Goal: Task Accomplishment & Management: Manage account settings

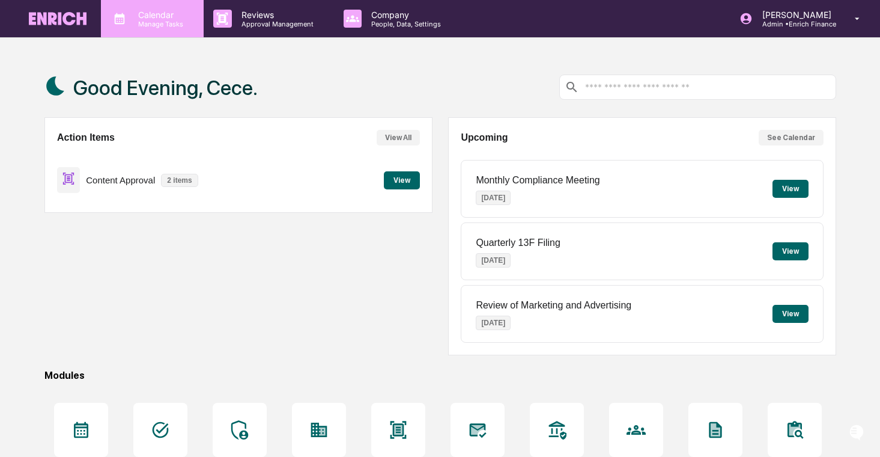
click at [180, 29] on div "Calendar Manage Tasks" at bounding box center [152, 18] width 103 height 37
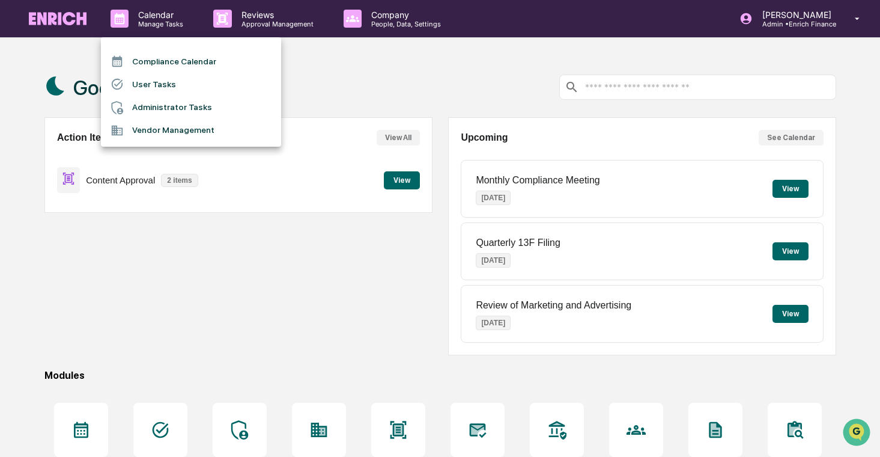
click at [219, 15] on div at bounding box center [440, 228] width 880 height 457
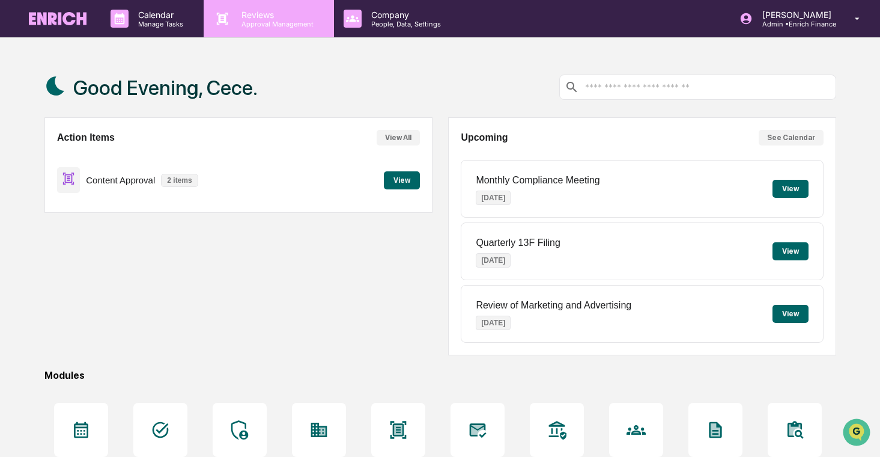
click at [236, 22] on p "Approval Management" at bounding box center [276, 24] width 88 height 8
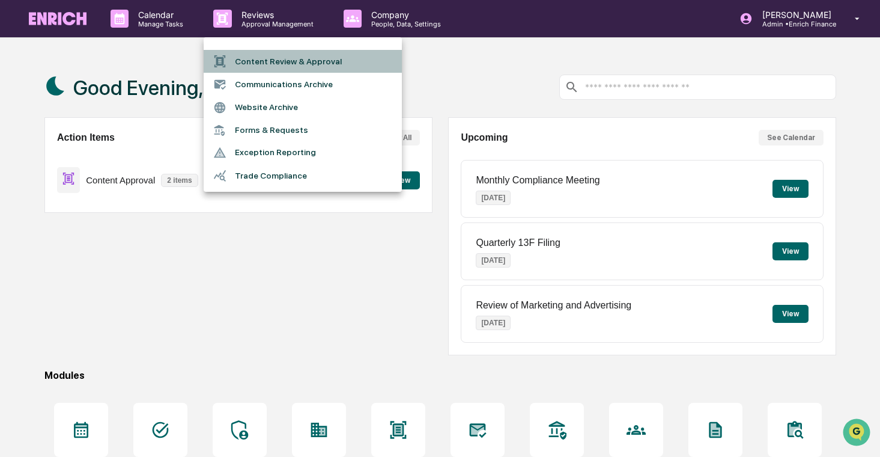
click at [257, 55] on li "Content Review & Approval" at bounding box center [303, 61] width 198 height 23
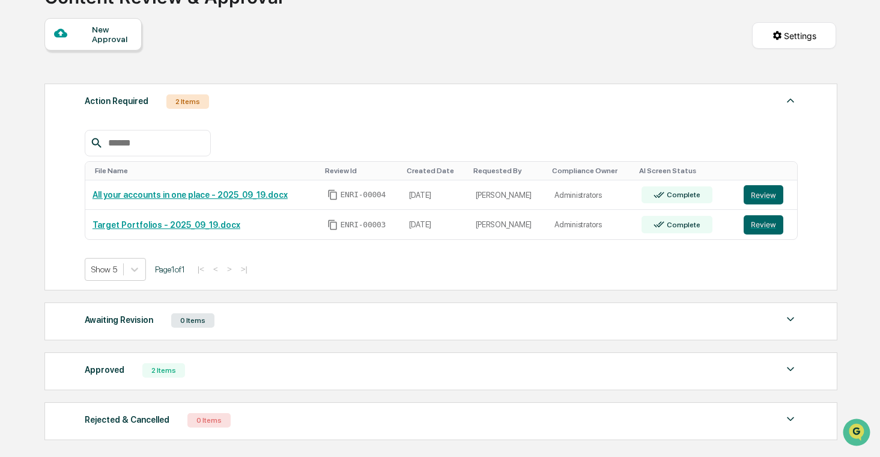
scroll to position [106, 0]
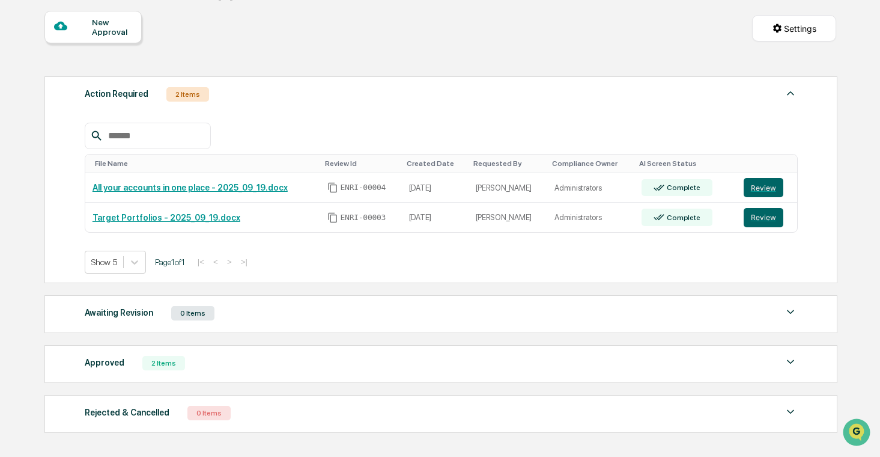
click at [273, 356] on div "Approved 2 Items" at bounding box center [441, 362] width 713 height 17
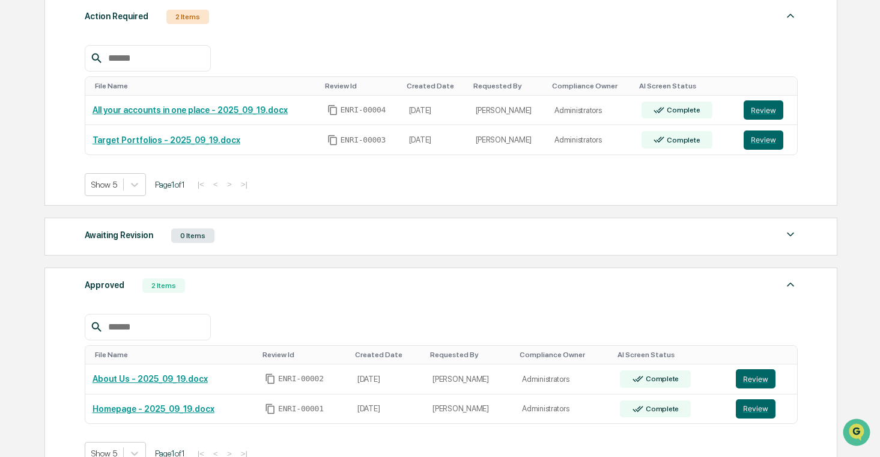
scroll to position [186, 0]
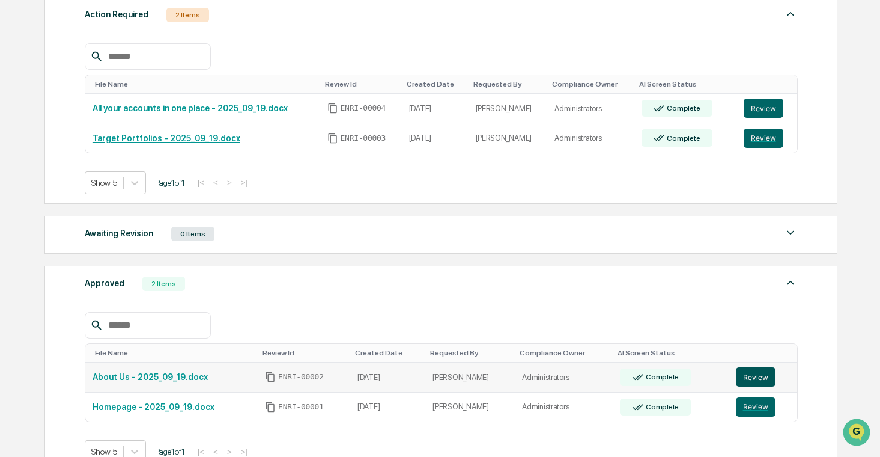
click at [751, 377] on button "Review" at bounding box center [756, 376] width 40 height 19
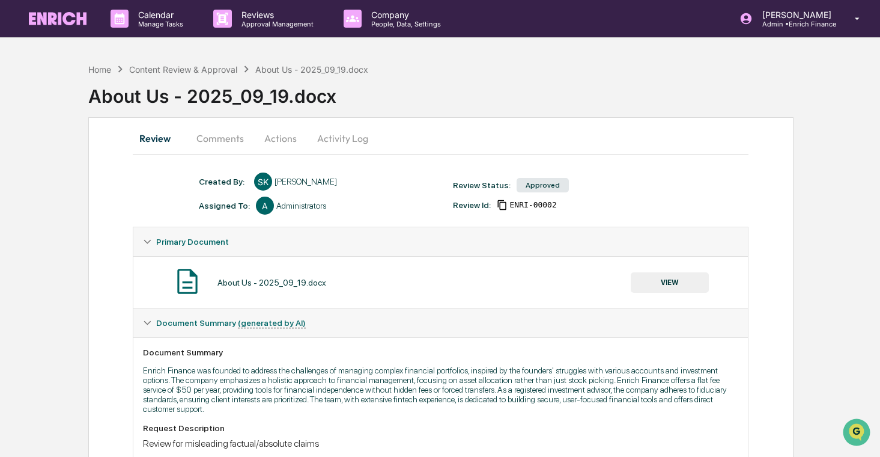
click at [157, 138] on button "Review" at bounding box center [160, 138] width 54 height 29
click at [169, 64] on div "Content Review & Approval" at bounding box center [183, 69] width 108 height 10
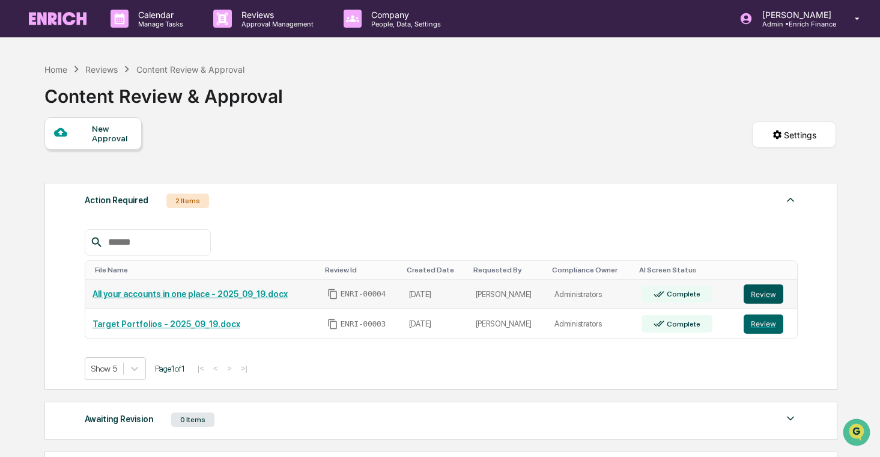
click at [768, 291] on button "Review" at bounding box center [764, 293] width 40 height 19
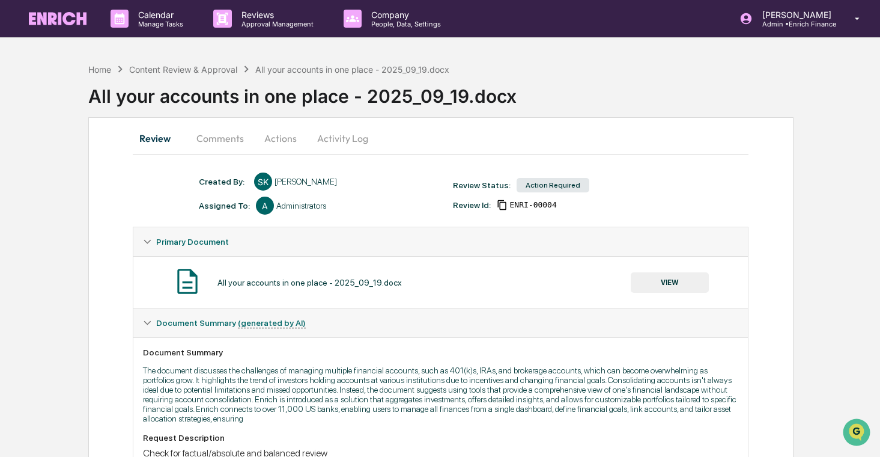
click at [652, 281] on button "VIEW" at bounding box center [670, 282] width 78 height 20
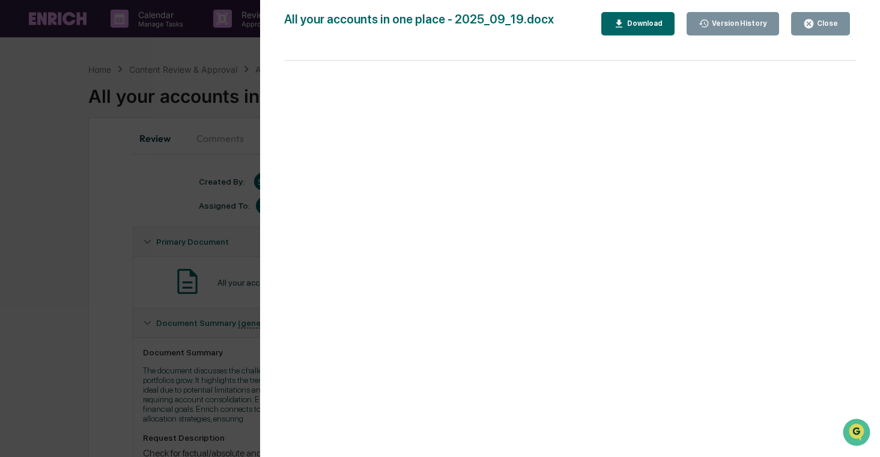
click at [139, 302] on div "Version History 09/19/2025, 09:28 PM Sameer Kalwani All your accounts in one pl…" at bounding box center [440, 228] width 880 height 457
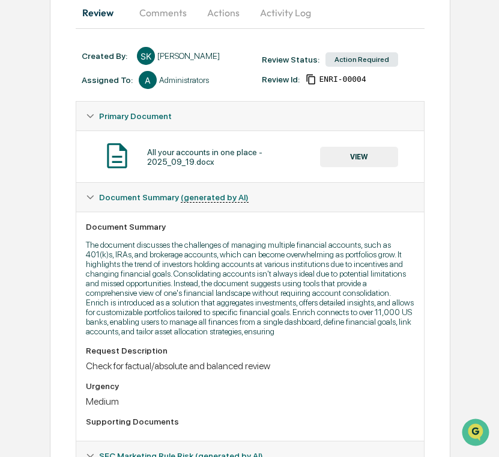
scroll to position [123, 1]
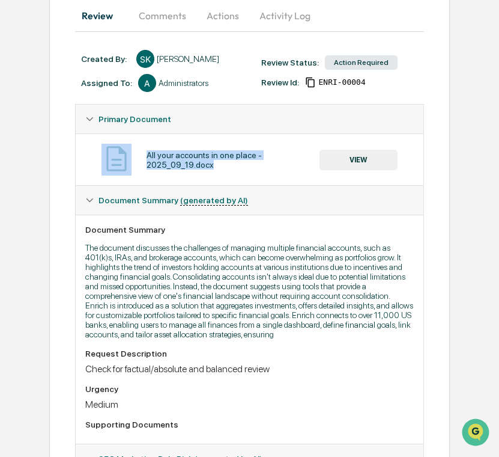
drag, startPoint x: 214, startPoint y: 165, endPoint x: 139, endPoint y: 153, distance: 76.1
click at [139, 153] on div "All your accounts in one place - 2025_09_19.docx VIEW" at bounding box center [249, 160] width 329 height 32
copy div "All your accounts in one place - 2025_09_19.docx"
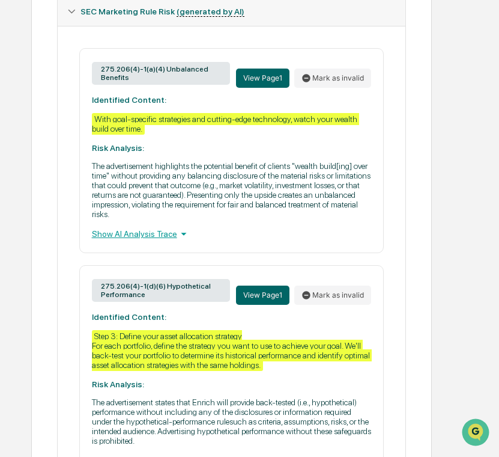
scroll to position [571, 19]
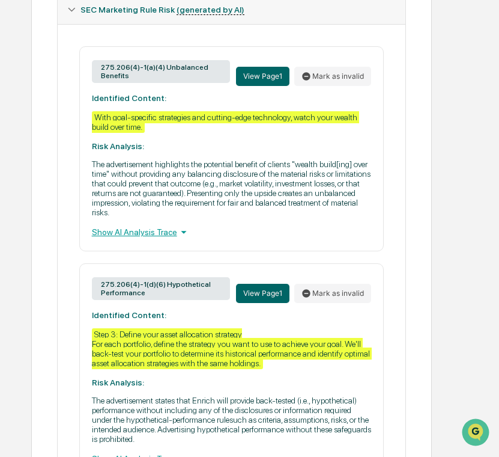
click at [186, 234] on icon at bounding box center [183, 232] width 5 height 3
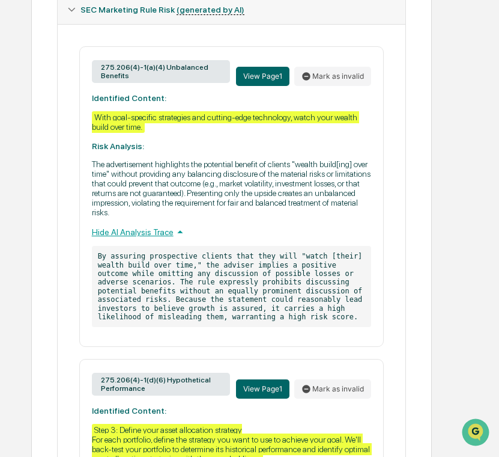
click at [187, 239] on icon at bounding box center [180, 231] width 13 height 13
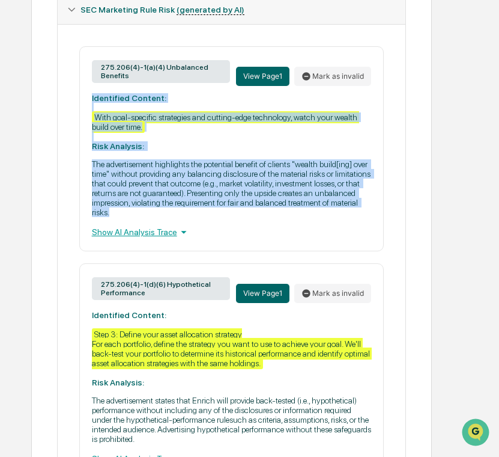
drag, startPoint x: 341, startPoint y: 228, endPoint x: 88, endPoint y: 114, distance: 277.7
click at [88, 114] on div "275.206(4)-1(a)(4) Unbalanced Benefits View Page 1 Mark as invalid Identified C…" at bounding box center [231, 148] width 305 height 205
copy div "Identified Content: With goal-specific strategies and cutting-edge technology, …"
drag, startPoint x: 132, startPoint y: 90, endPoint x: 97, endPoint y: 82, distance: 35.1
click at [97, 82] on div "275.206(4)-1(a)(4) Unbalanced Benefits" at bounding box center [161, 71] width 139 height 23
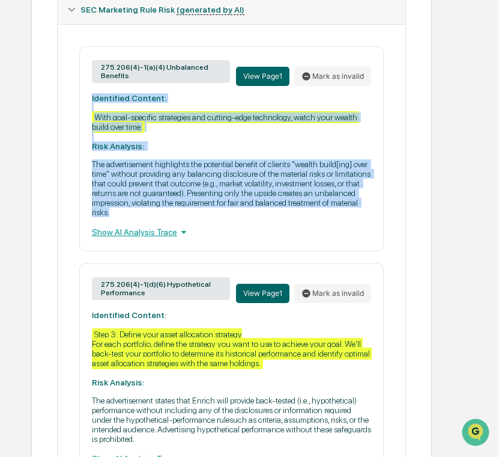
copy div "275.206(4)-1(a)(4) Unbalanced Benefits"
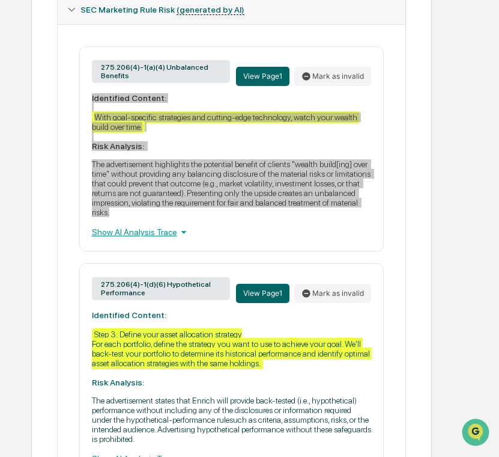
scroll to position [677, 19]
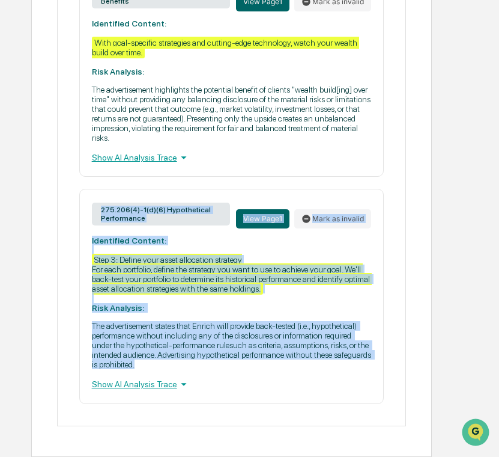
drag, startPoint x: 350, startPoint y: 362, endPoint x: 97, endPoint y: 194, distance: 303.8
click at [97, 194] on div "275.206(4)-1(d)(6) Hypothetical Performance View Page 1 Mark as invalid Identif…" at bounding box center [231, 296] width 305 height 214
copy div "275.206(4)-1(d)(6) Hypothetical Performance View Page 1 Mark as invalid Identif…"
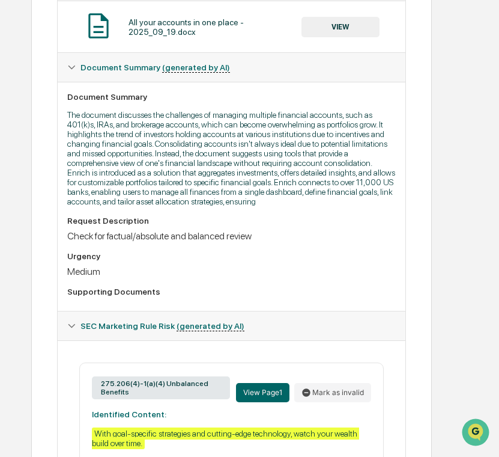
scroll to position [0, 19]
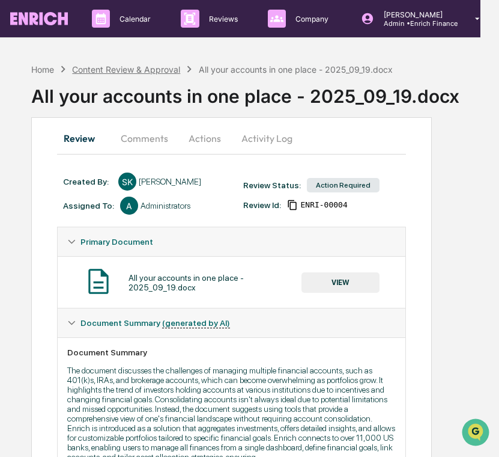
click at [159, 70] on div "Content Review & Approval" at bounding box center [126, 69] width 108 height 10
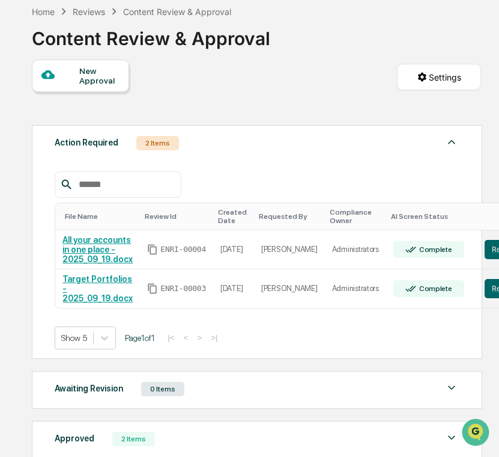
scroll to position [87, 1]
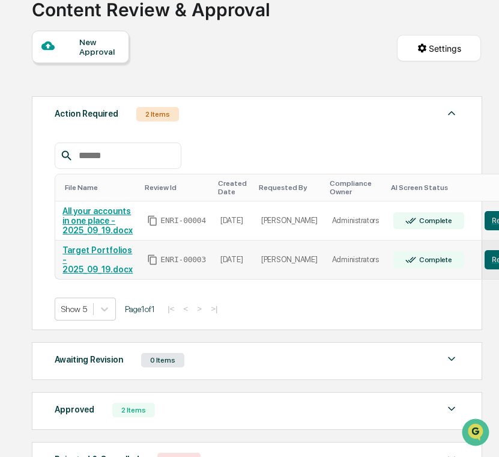
click at [97, 253] on link "Target Portfolios - 2025_09_19.docx" at bounding box center [97, 259] width 70 height 29
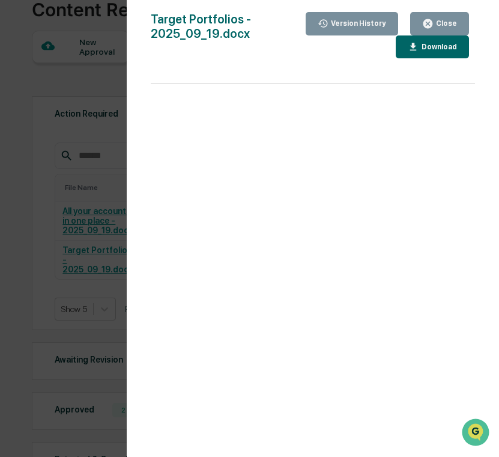
click at [99, 127] on div "Version History [DATE] 09:26 PM [PERSON_NAME] Target Portfolios - 2025_09_19.do…" at bounding box center [249, 228] width 499 height 457
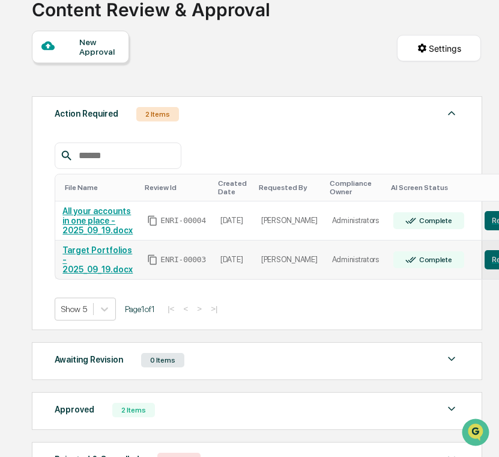
click at [273, 252] on td "[PERSON_NAME]" at bounding box center [289, 259] width 71 height 38
click at [491, 262] on button "Review" at bounding box center [505, 259] width 40 height 19
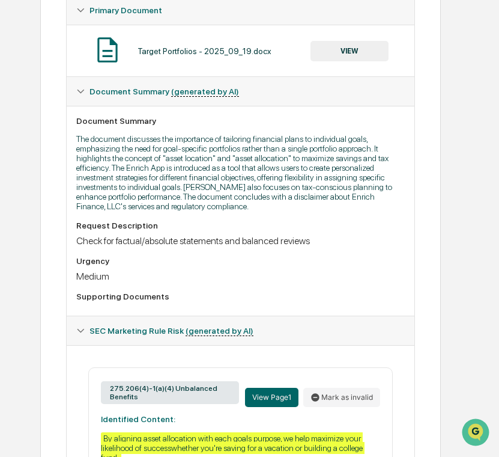
scroll to position [102, 10]
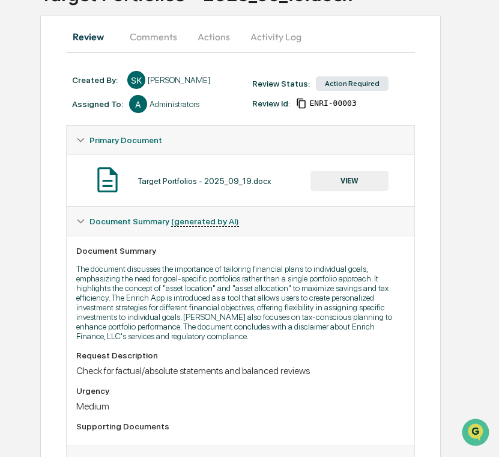
click at [309, 169] on div "Target Portfolios - 2025_09_19.docx VIEW" at bounding box center [240, 181] width 329 height 32
click at [318, 183] on button "VIEW" at bounding box center [350, 181] width 78 height 20
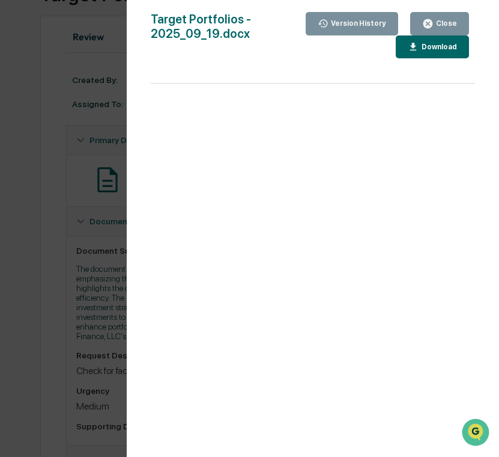
click at [71, 182] on div "Version History [DATE] 09:26 PM [PERSON_NAME] Target Portfolios - 2025_09_19.do…" at bounding box center [249, 228] width 499 height 457
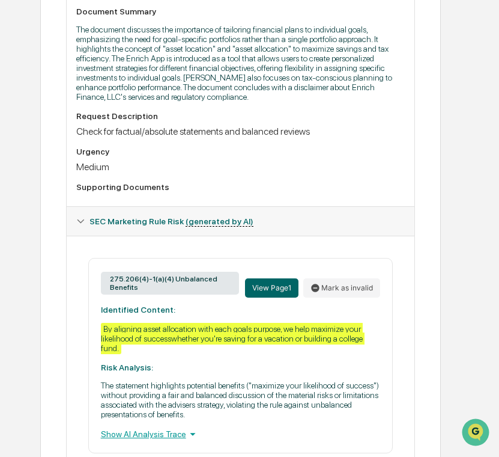
scroll to position [0, 10]
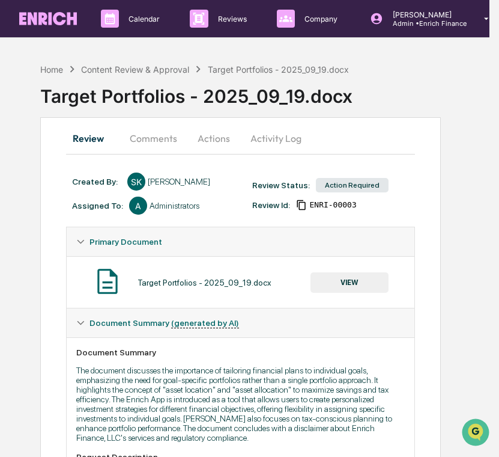
click at [339, 275] on button "VIEW" at bounding box center [350, 282] width 78 height 20
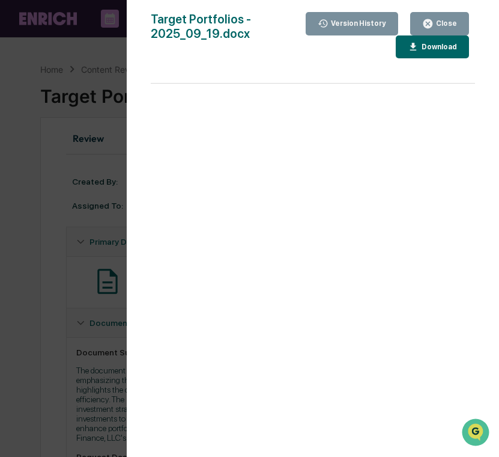
click at [421, 47] on div "Download" at bounding box center [438, 47] width 38 height 8
click at [89, 123] on div "Version History [DATE] 09:26 PM [PERSON_NAME] Target Portfolios - 2025_09_19.do…" at bounding box center [249, 228] width 499 height 457
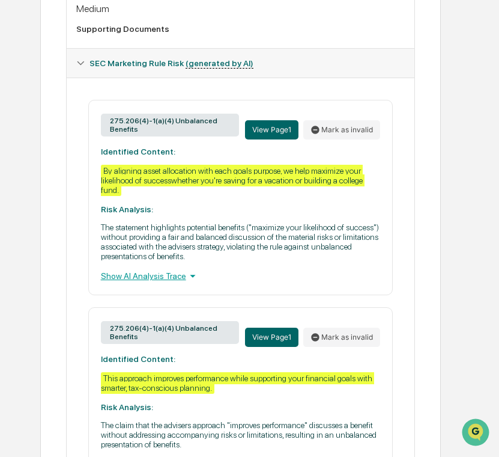
scroll to position [494, 10]
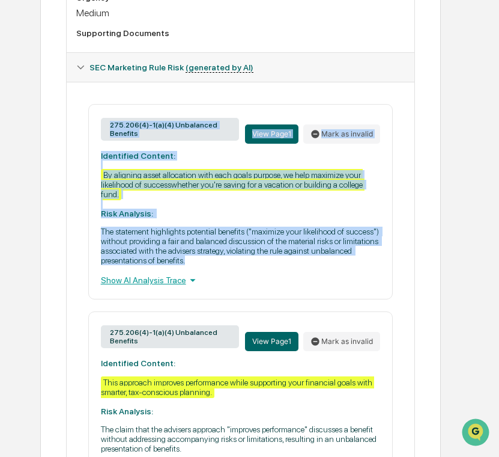
drag, startPoint x: 351, startPoint y: 279, endPoint x: 106, endPoint y: 135, distance: 284.1
click at [106, 134] on div "275.206(4)-1(a)(4) Unbalanced Benefits View Page 1 Mark as invalid Identified C…" at bounding box center [240, 201] width 305 height 195
copy div "275.206(4)-1(a)(4) Unbalanced Benefits View Page 1 Mark as invalid Identified C…"
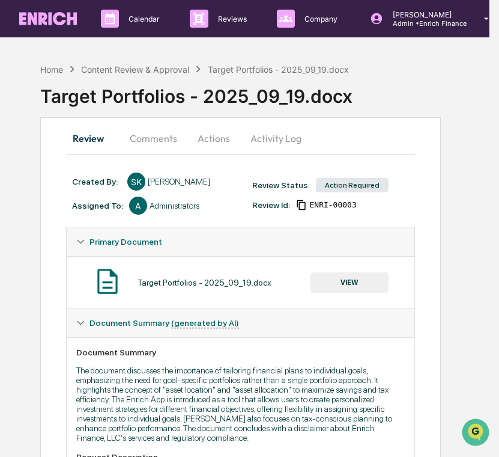
scroll to position [0, 0]
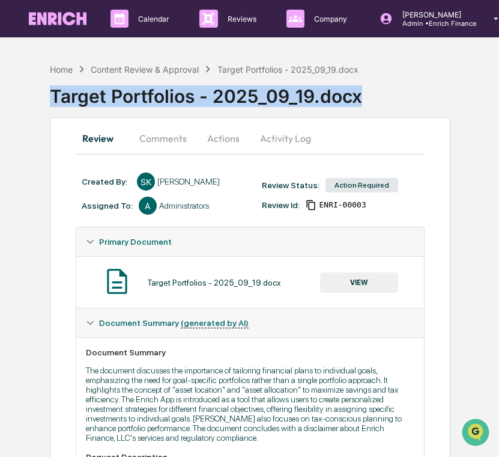
drag, startPoint x: 364, startPoint y: 103, endPoint x: -22, endPoint y: 101, distance: 386.3
click at [0, 101] on html "Calendar Manage Tasks Reviews Approval Management Company People, Data, Setting…" at bounding box center [249, 228] width 499 height 457
copy div "Target Portfolios - 2025_09_19.docx"
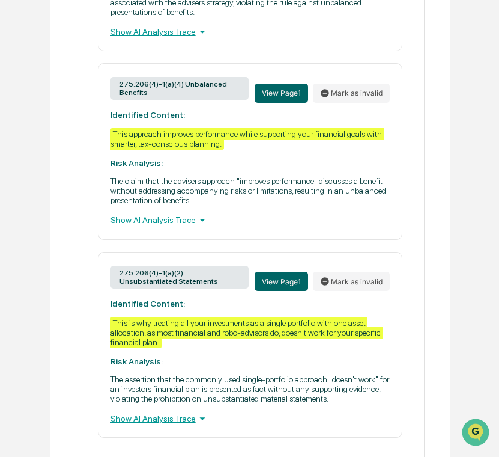
scroll to position [744, 0]
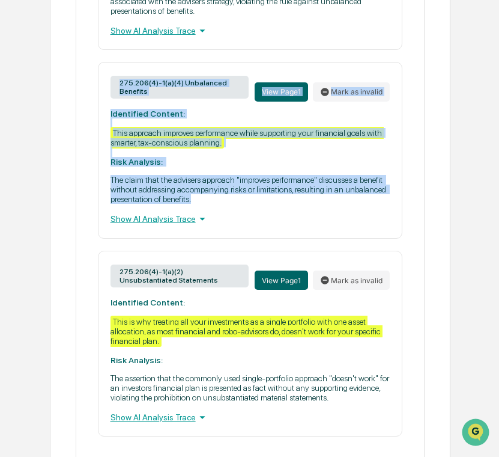
drag, startPoint x: 283, startPoint y: 222, endPoint x: 106, endPoint y: 89, distance: 221.3
click at [106, 89] on div "275.206(4)-1(a)(4) Unbalanced Benefits View Page 1 Mark as invalid Identified C…" at bounding box center [250, 150] width 305 height 176
copy div "275.206(4)-1(a)(4) Unbalanced Benefits View Page 1 Mark as invalid Identified C…"
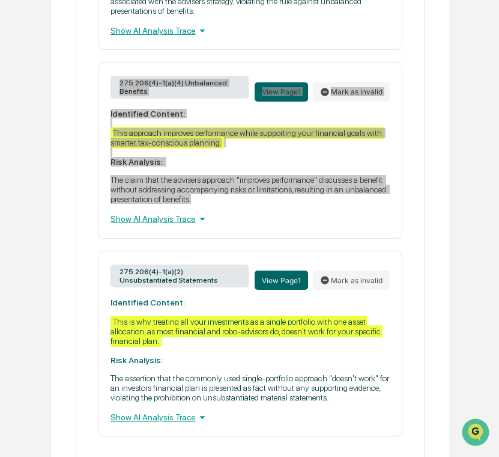
scroll to position [809, 0]
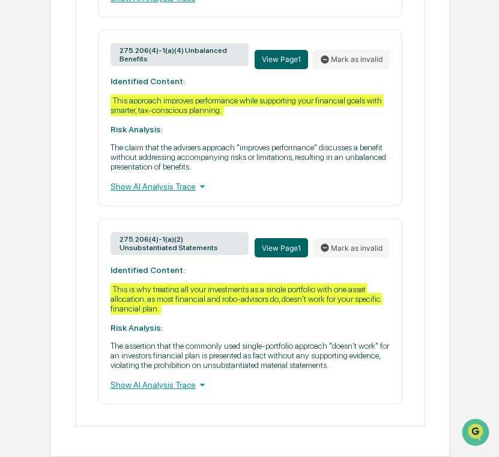
click at [233, 297] on div "275.206(4)-1(a)(2) Unsubstantiated Statements View Page 1 Mark as invalid Ident…" at bounding box center [250, 311] width 305 height 186
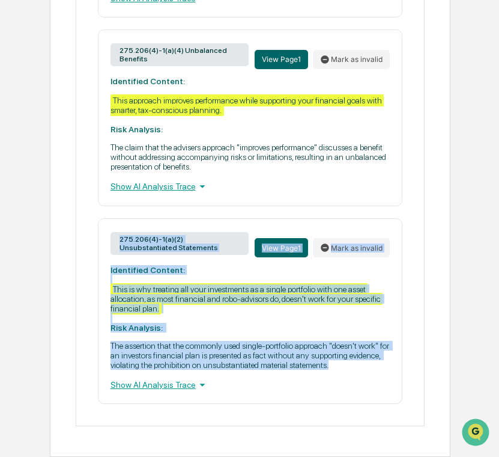
drag, startPoint x: 191, startPoint y: 366, endPoint x: 115, endPoint y: 220, distance: 164.4
click at [115, 219] on div "275.206(4)-1(a)(2) Unsubstantiated Statements View Page 1 Mark as invalid Ident…" at bounding box center [250, 311] width 305 height 186
copy div "275.206(4)-1(a)(2) Unsubstantiated Statements View Page 1 Mark as invalid Ident…"
click at [191, 363] on p "The assertion that the commonly used single-portfolio approach "doesn't work" f…" at bounding box center [251, 355] width 280 height 29
drag, startPoint x: 192, startPoint y: 363, endPoint x: 111, endPoint y: 257, distance: 133.7
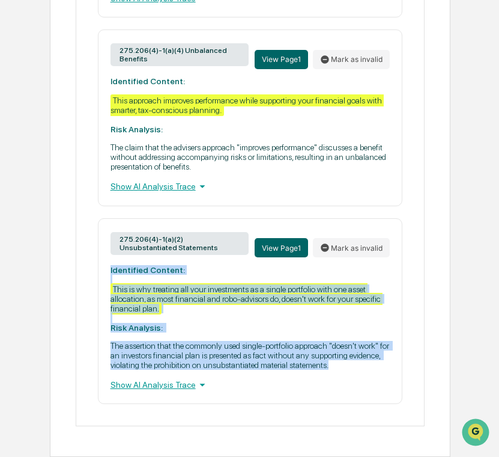
click at [111, 257] on div "275.206(4)-1(a)(2) Unsubstantiated Statements View Page 1 Mark as invalid Ident…" at bounding box center [250, 311] width 305 height 186
copy div "Identified Content: This is why treating all your investments as a single portf…"
drag, startPoint x: 224, startPoint y: 232, endPoint x: 120, endPoint y: 223, distance: 104.9
click at [120, 232] on div "275.206(4)-1(a)(2) Unsubstantiated Statements" at bounding box center [180, 243] width 139 height 23
copy div "275.206(4)-1(a)(2) Unsubstantiated Statements"
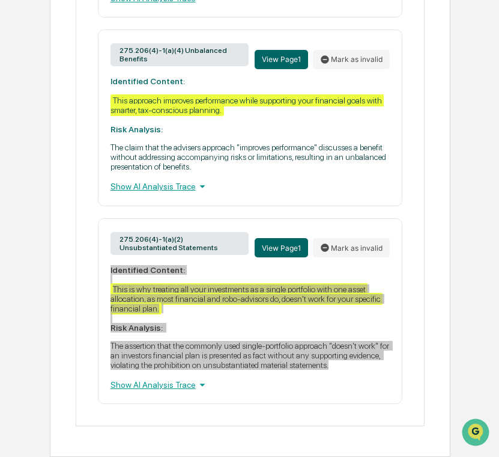
scroll to position [783, 0]
